Goal: Task Accomplishment & Management: Complete application form

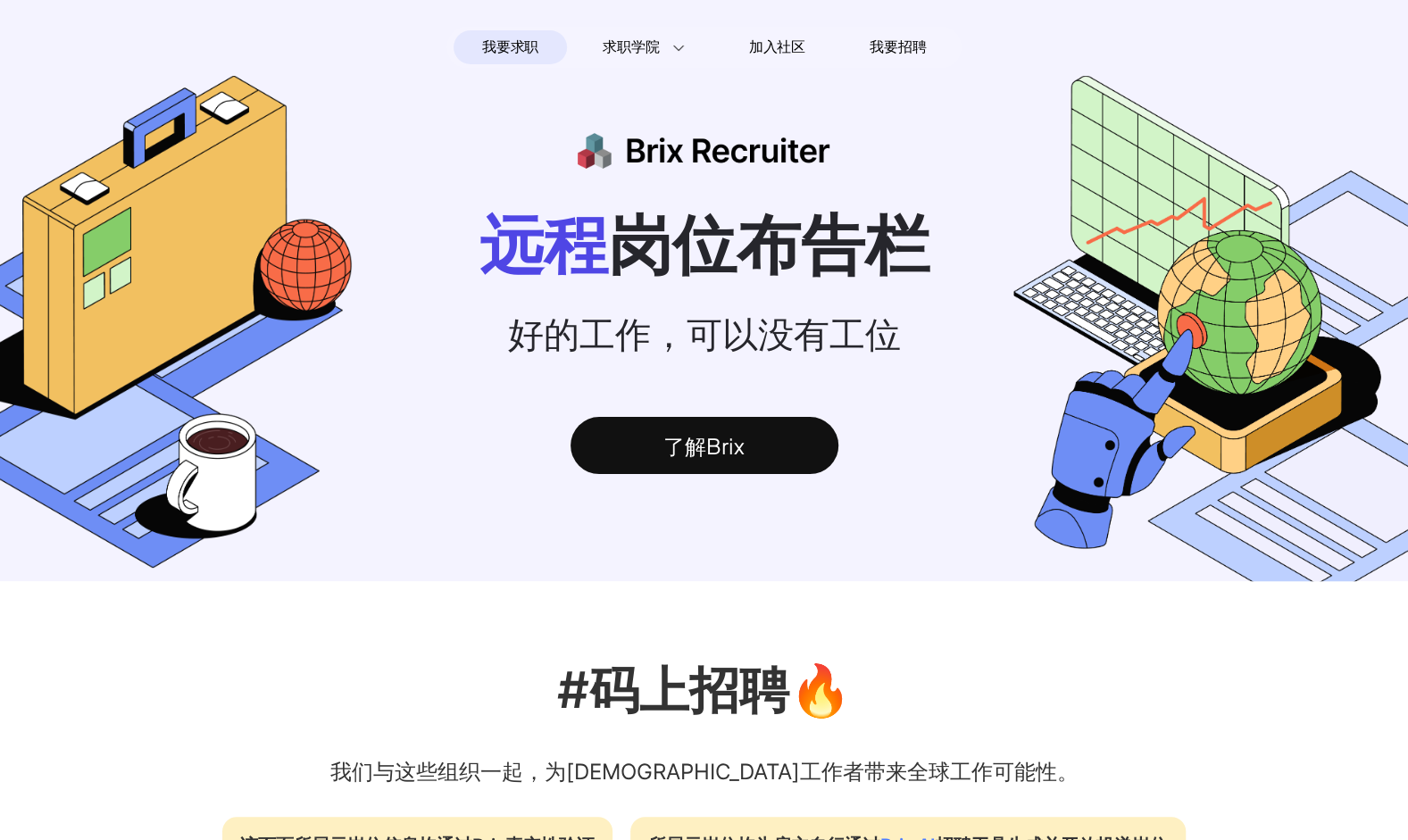
scroll to position [735, 0]
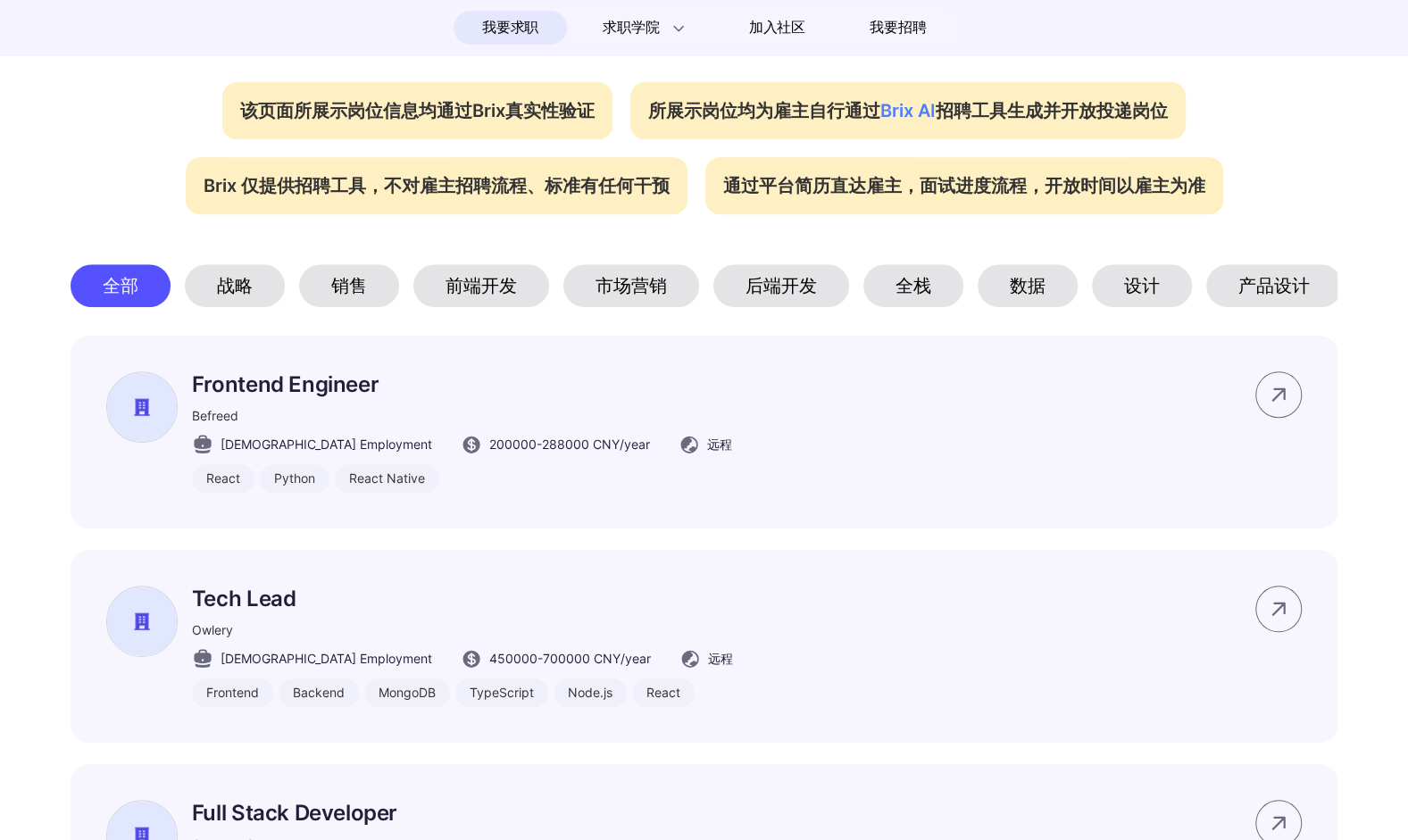
click at [1156, 305] on div "设计" at bounding box center [1142, 285] width 100 height 42
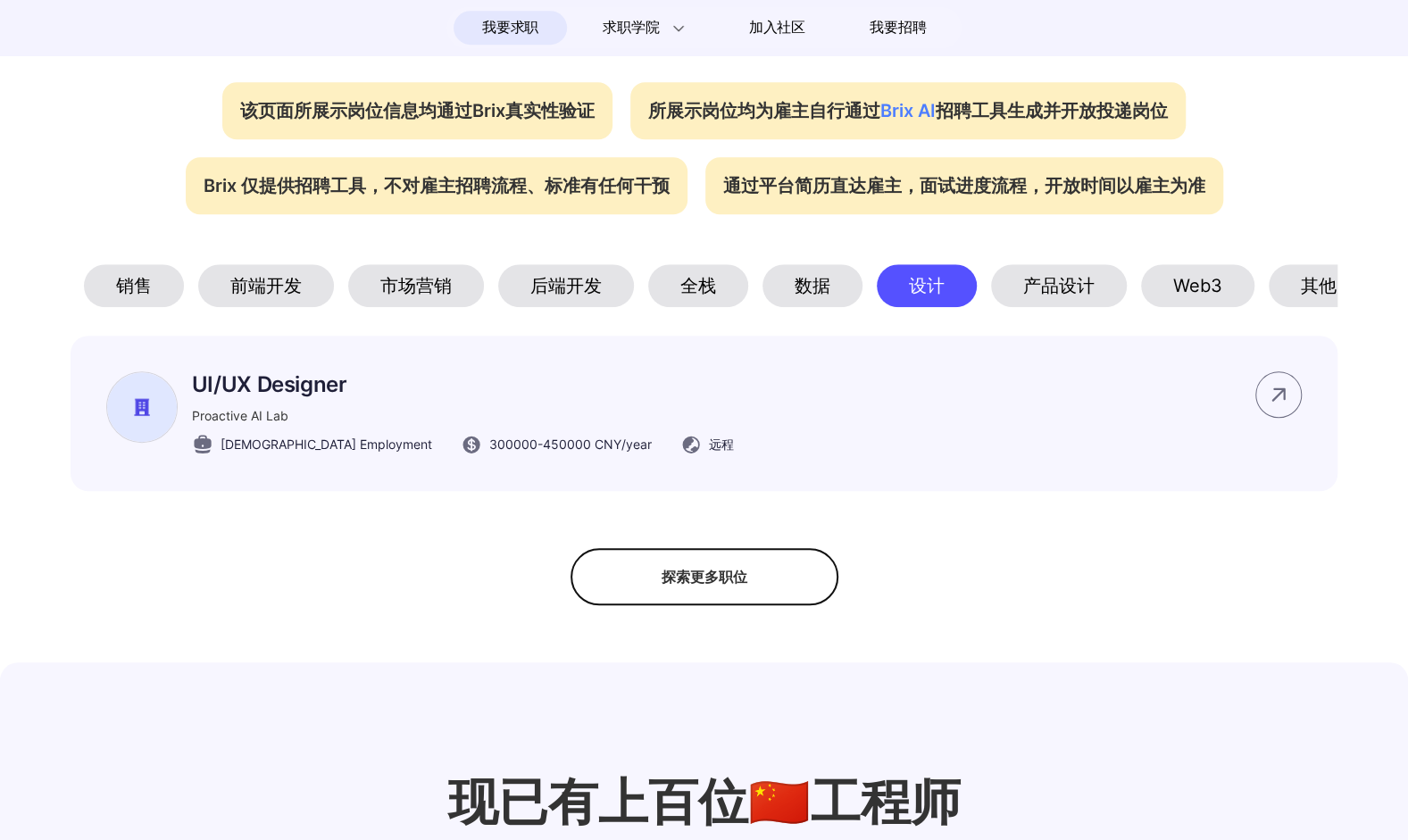
scroll to position [0, 246]
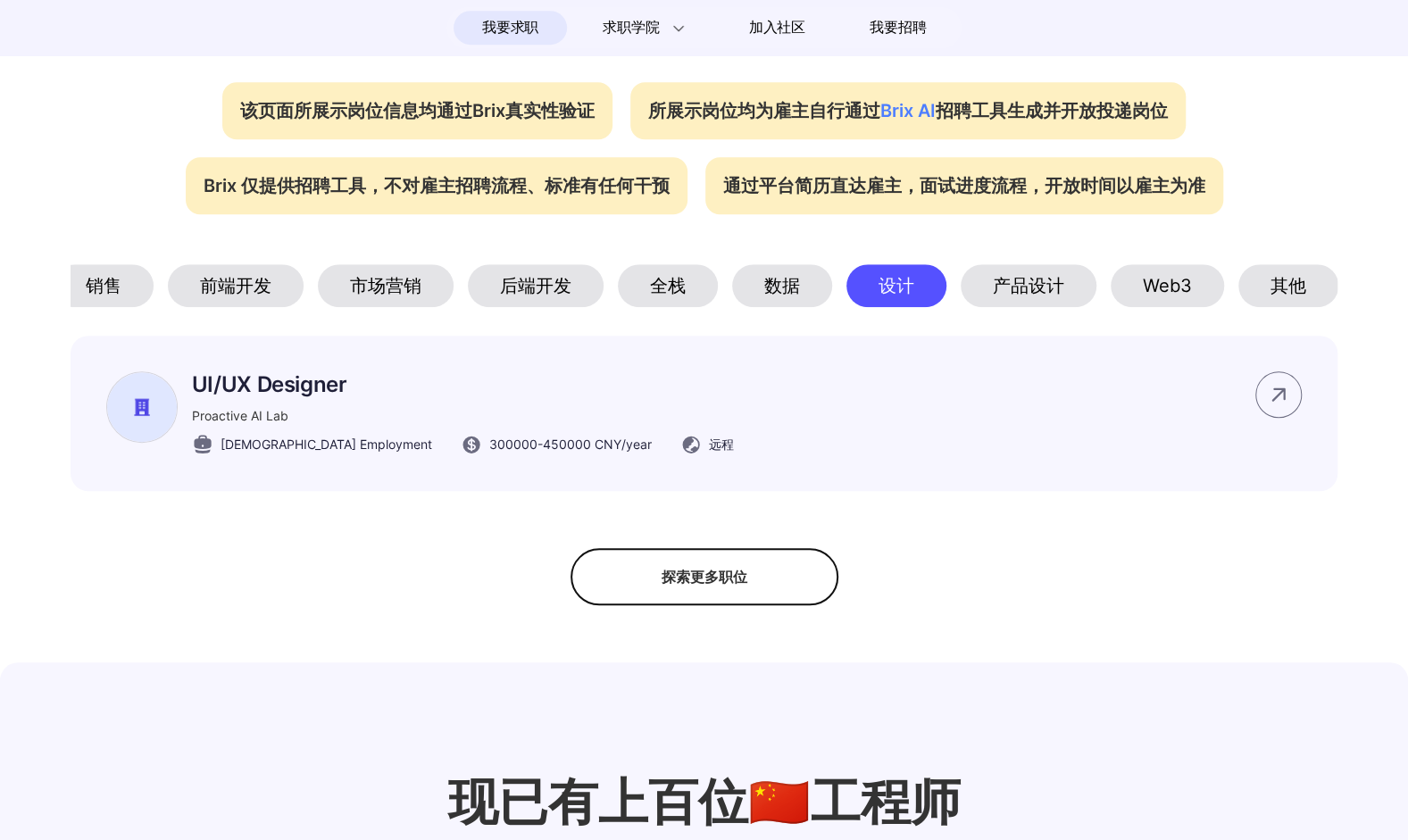
click at [1170, 297] on div "Web3" at bounding box center [1167, 285] width 113 height 42
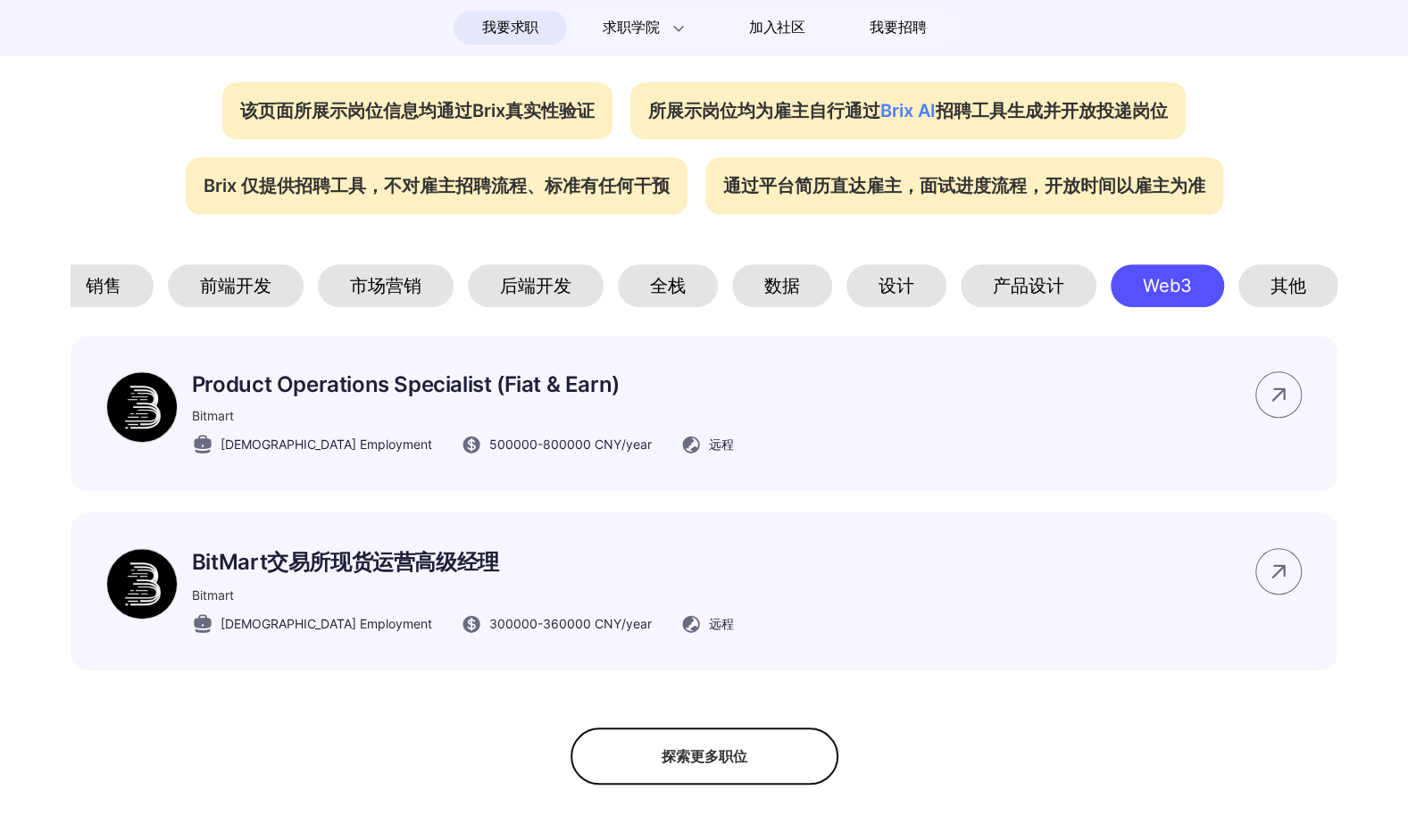
click at [1304, 304] on div "其他" at bounding box center [1288, 285] width 100 height 42
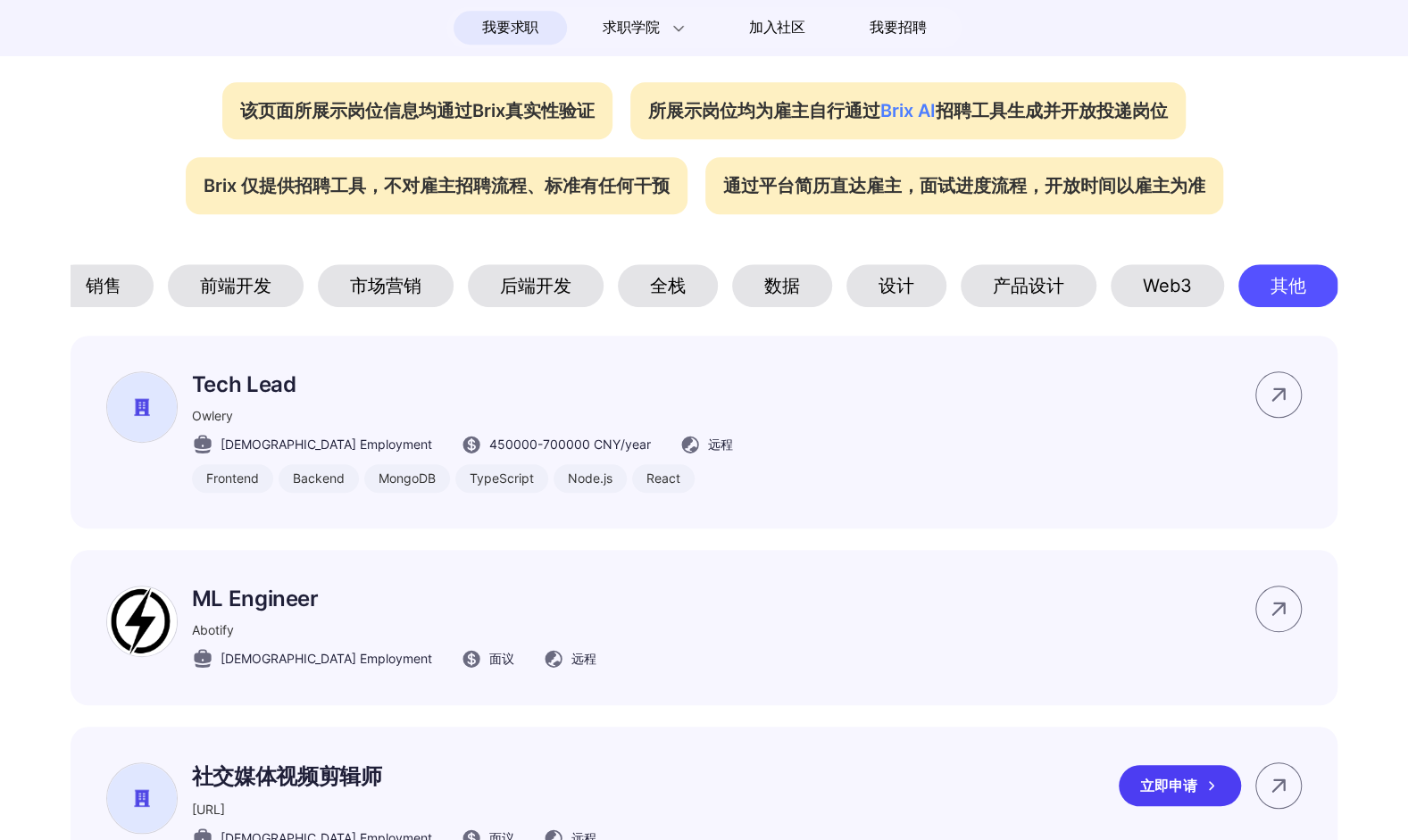
click at [874, 783] on div "社交媒体视频剪辑师 [URL] [DEMOGRAPHIC_DATA] Employment 面议 远程 立即申请" at bounding box center [704, 806] width 1267 height 158
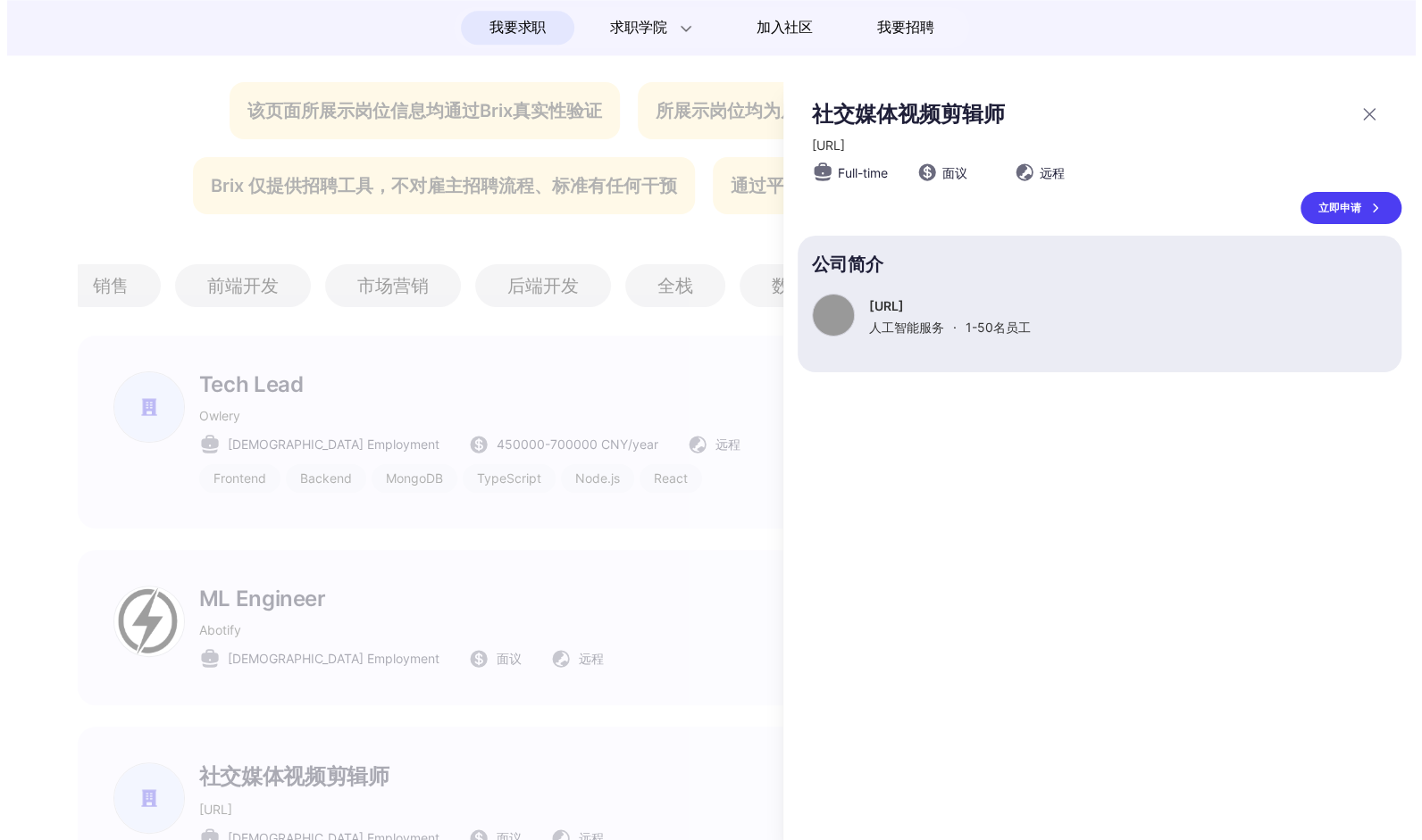
scroll to position [0, 234]
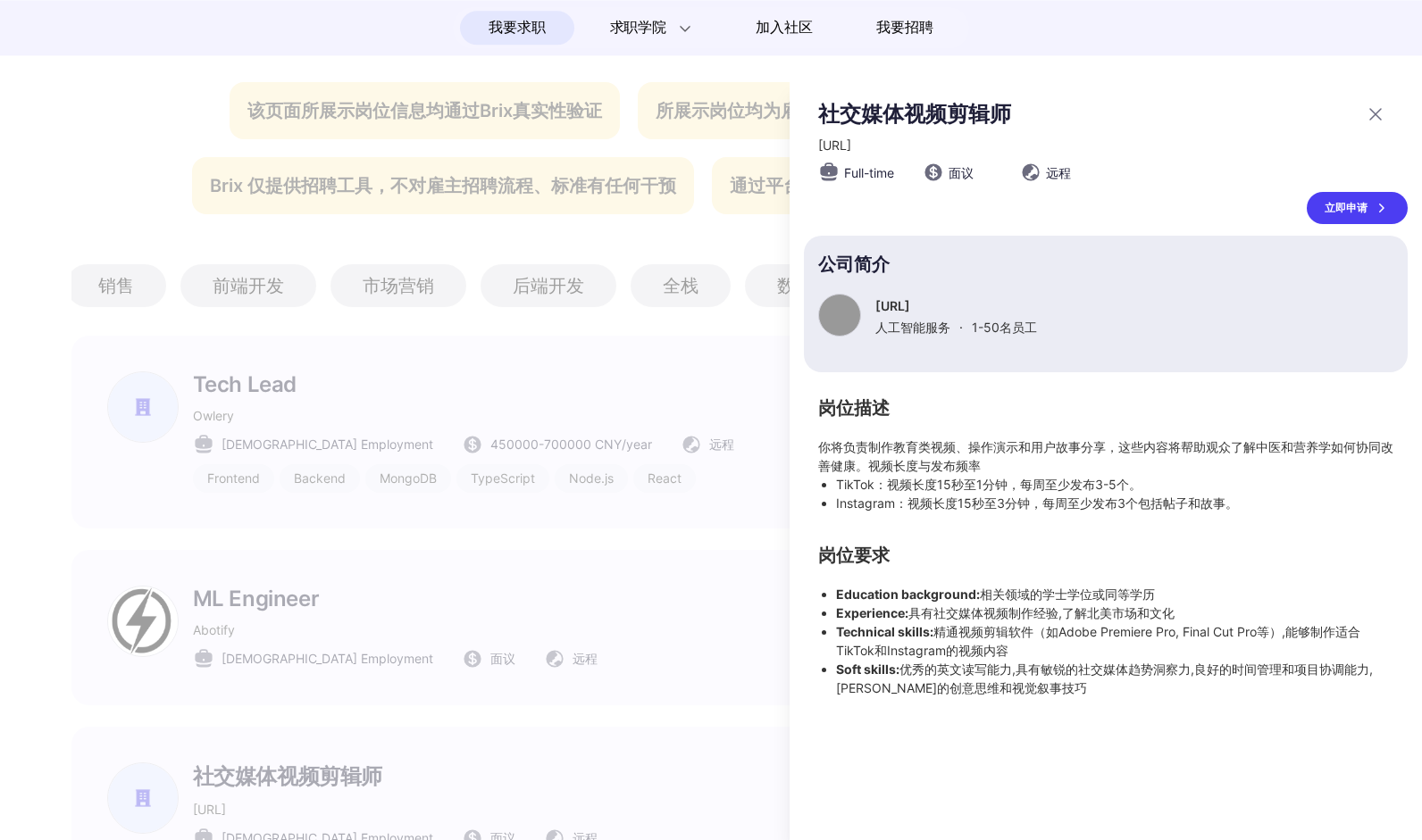
click at [1045, 615] on li "Experience: 具有社交媒体视频制作经验,了解北美市场和文化" at bounding box center [1114, 612] width 557 height 19
click at [1040, 622] on li "Experience: 具有社交媒体视频制作经验,了解北美市场和文化" at bounding box center [1114, 612] width 557 height 19
click at [1019, 396] on div "社交媒体视频剪辑师 [URL] Full-time 面议 远程 立即申请 公司简介 [URL] 人工智能服务 · 1-50 名员工 岗位描述 你将负责制作教育…" at bounding box center [1105, 399] width 603 height 598
click at [1341, 207] on div "立即申请" at bounding box center [1357, 208] width 101 height 33
click at [661, 372] on div at bounding box center [711, 459] width 1422 height 761
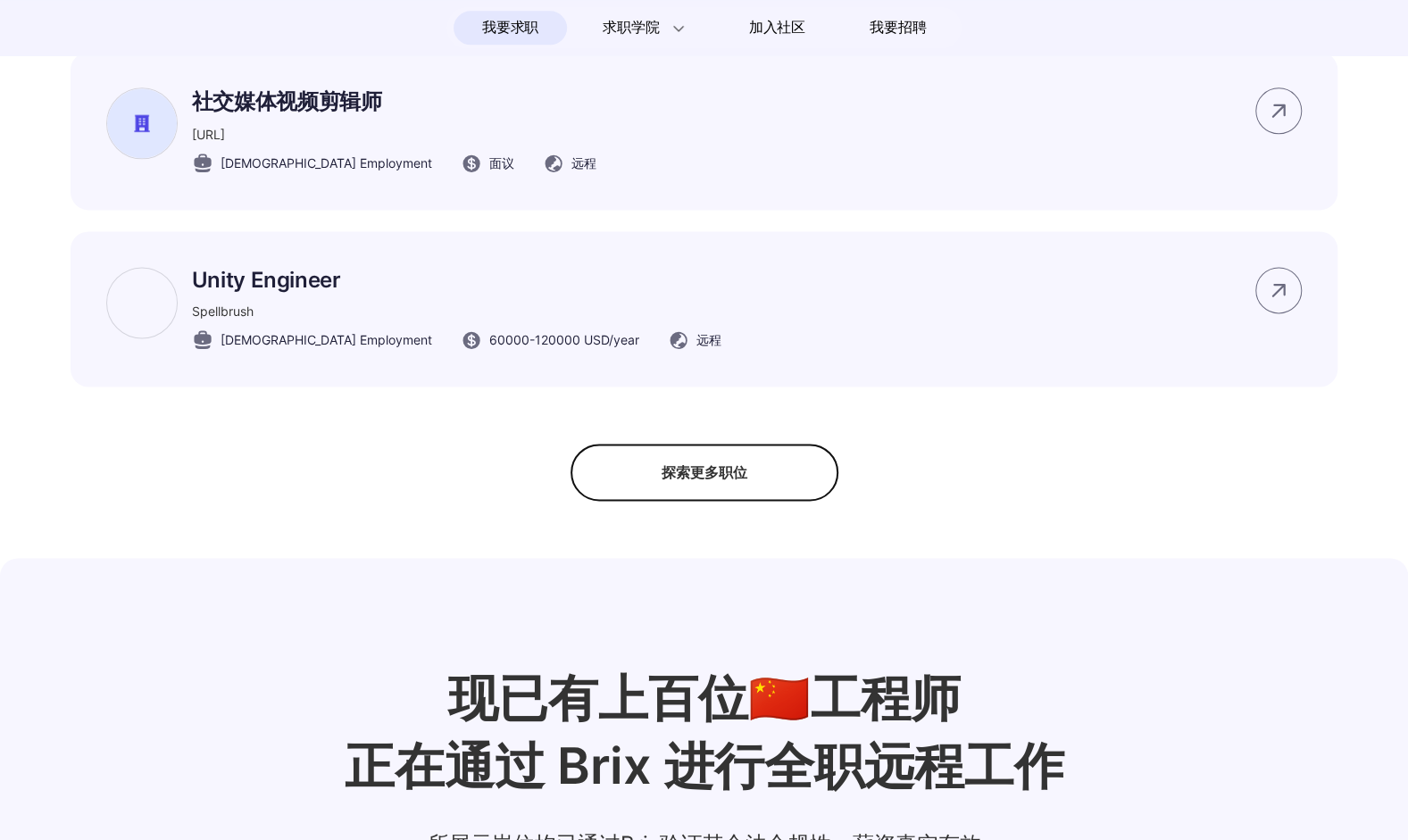
scroll to position [1413, 0]
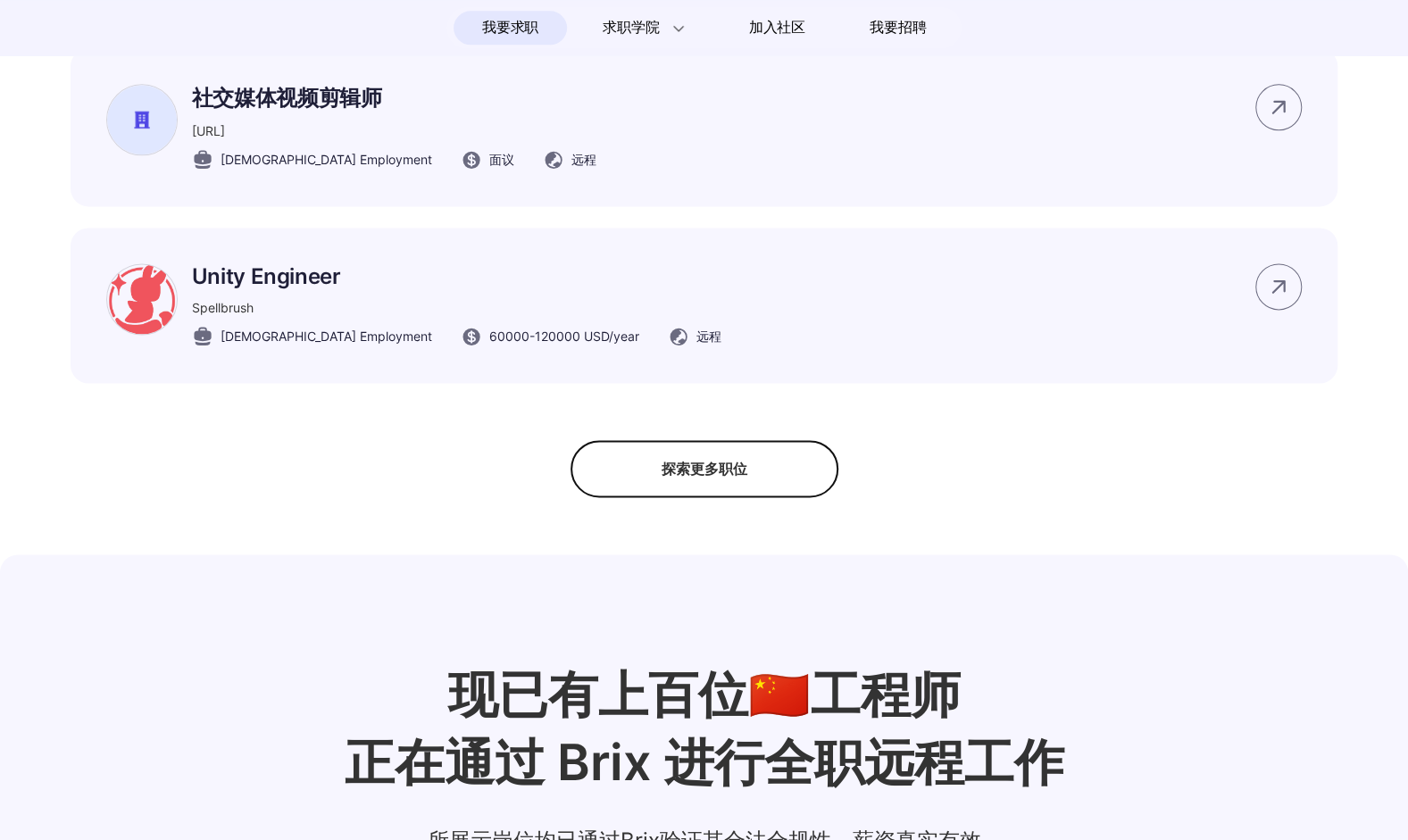
click at [675, 491] on div "探索更多职位" at bounding box center [704, 468] width 268 height 57
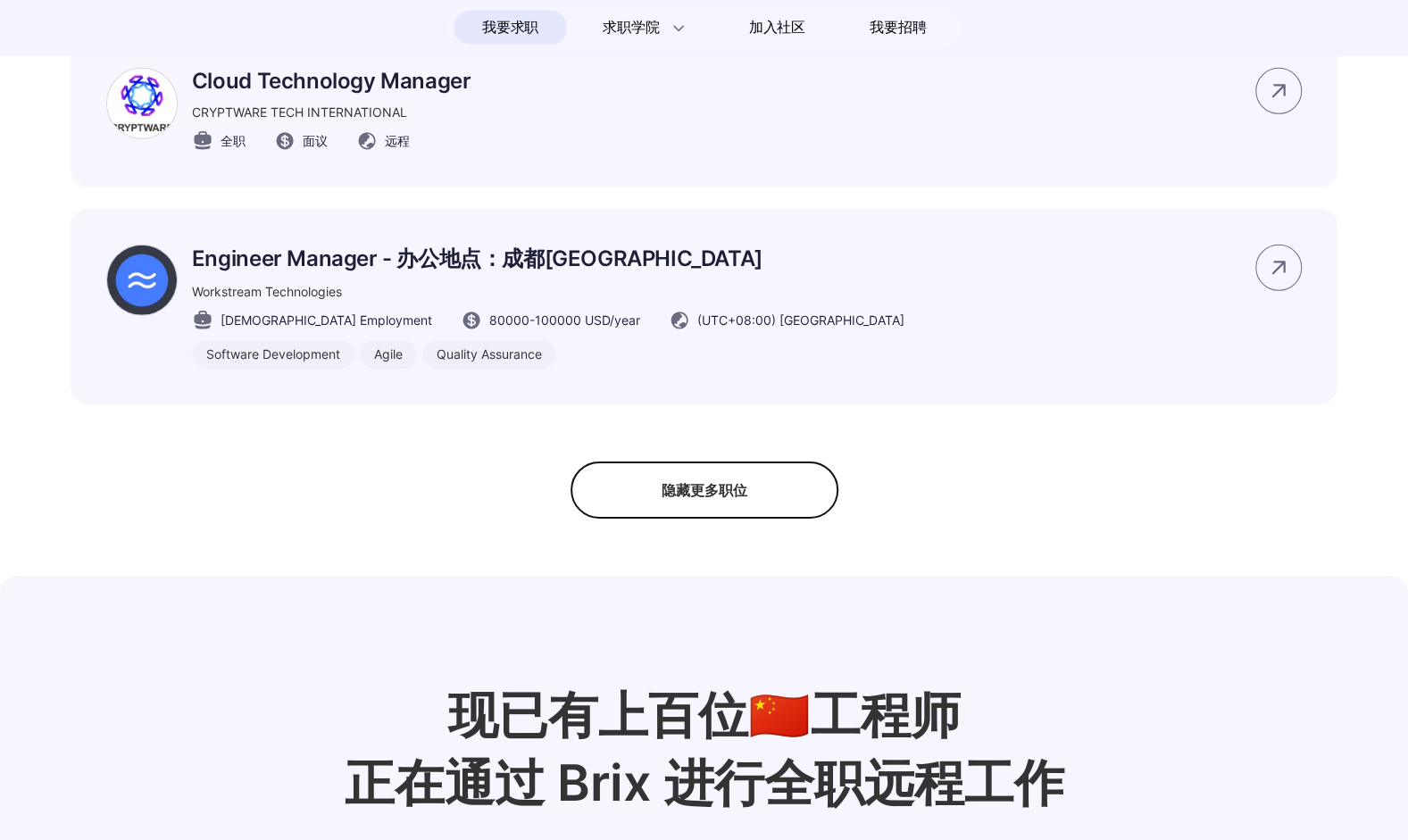
scroll to position [3377, 0]
